Goal: Complete application form

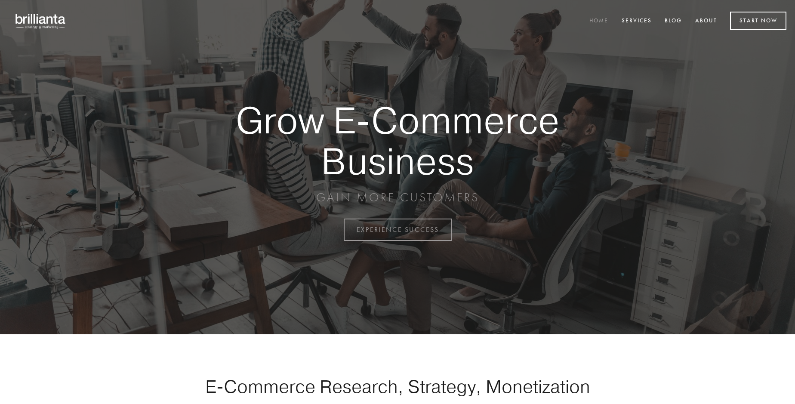
scroll to position [2254, 0]
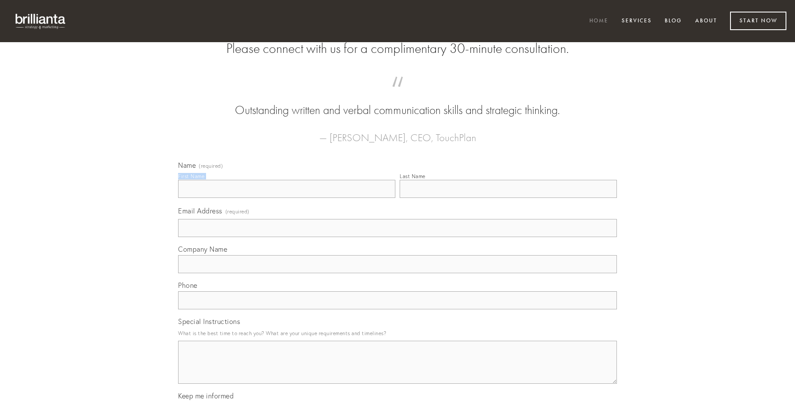
type input "[PERSON_NAME]"
click at [508, 198] on input "Last Name" at bounding box center [508, 189] width 217 height 18
type input "[PERSON_NAME]"
click at [397, 237] on input "Email Address (required)" at bounding box center [397, 228] width 439 height 18
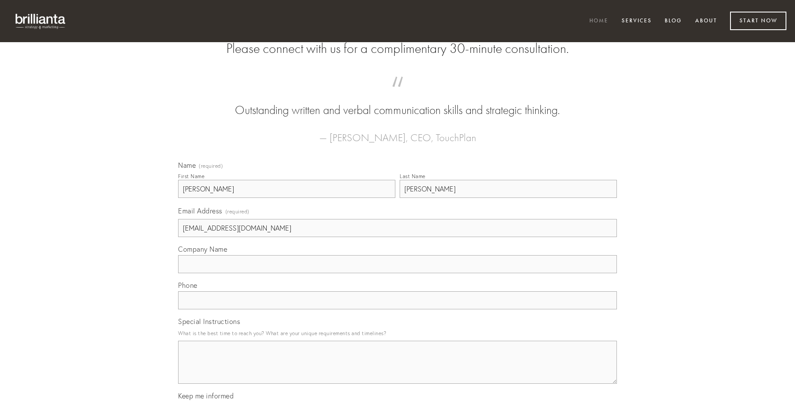
type input "[EMAIL_ADDRESS][DOMAIN_NAME]"
click at [397, 273] on input "Company Name" at bounding box center [397, 264] width 439 height 18
type input "adsuesco"
click at [397, 309] on input "text" at bounding box center [397, 300] width 439 height 18
click at [397, 370] on textarea "Special Instructions" at bounding box center [397, 362] width 439 height 43
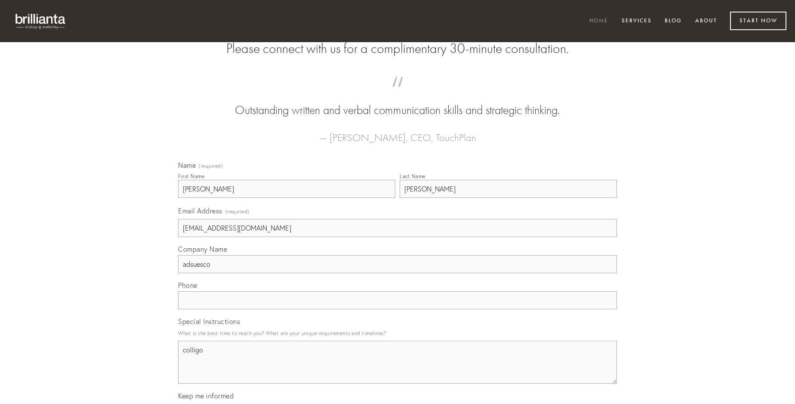
type textarea "colligo"
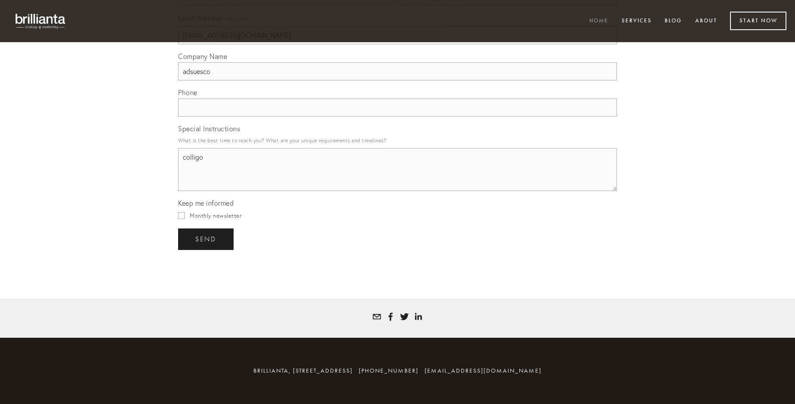
click at [206, 239] on span "send" at bounding box center [205, 239] width 21 height 8
